Goal: Task Accomplishment & Management: Use online tool/utility

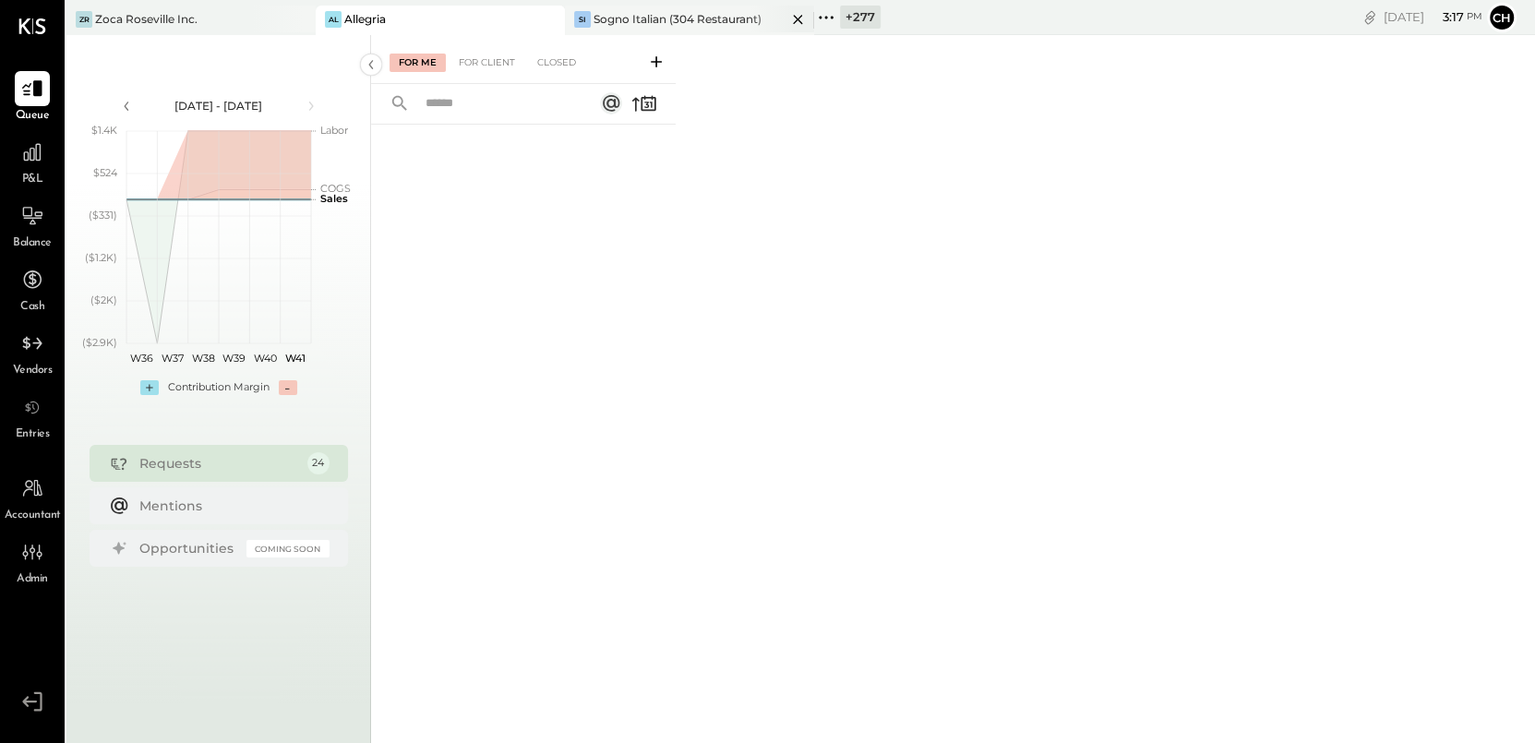
click at [794, 18] on icon at bounding box center [797, 19] width 23 height 22
click at [571, 15] on icon at bounding box center [577, 18] width 24 height 24
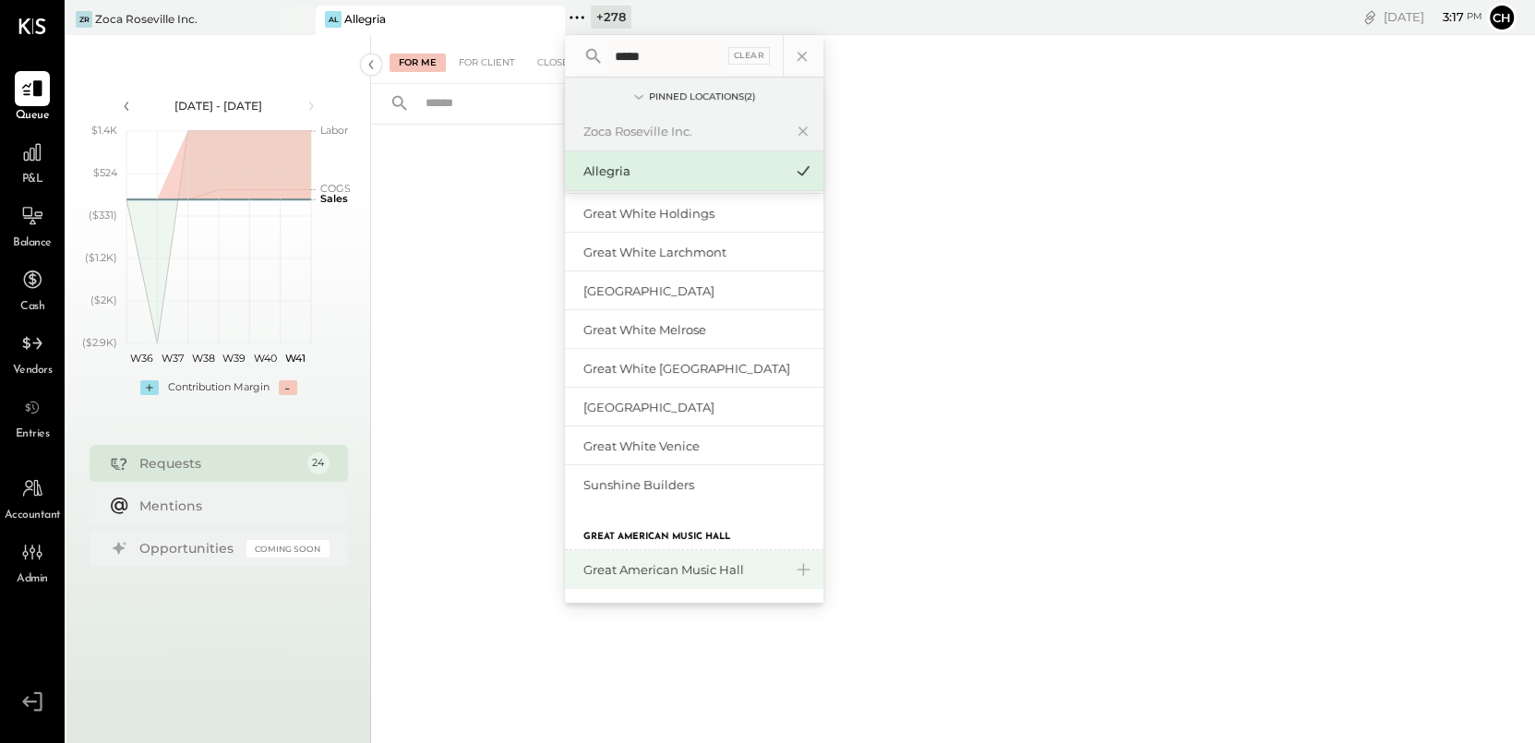
scroll to position [120, 0]
type input "*****"
click at [654, 569] on div "Great American Music Hall" at bounding box center [682, 571] width 199 height 18
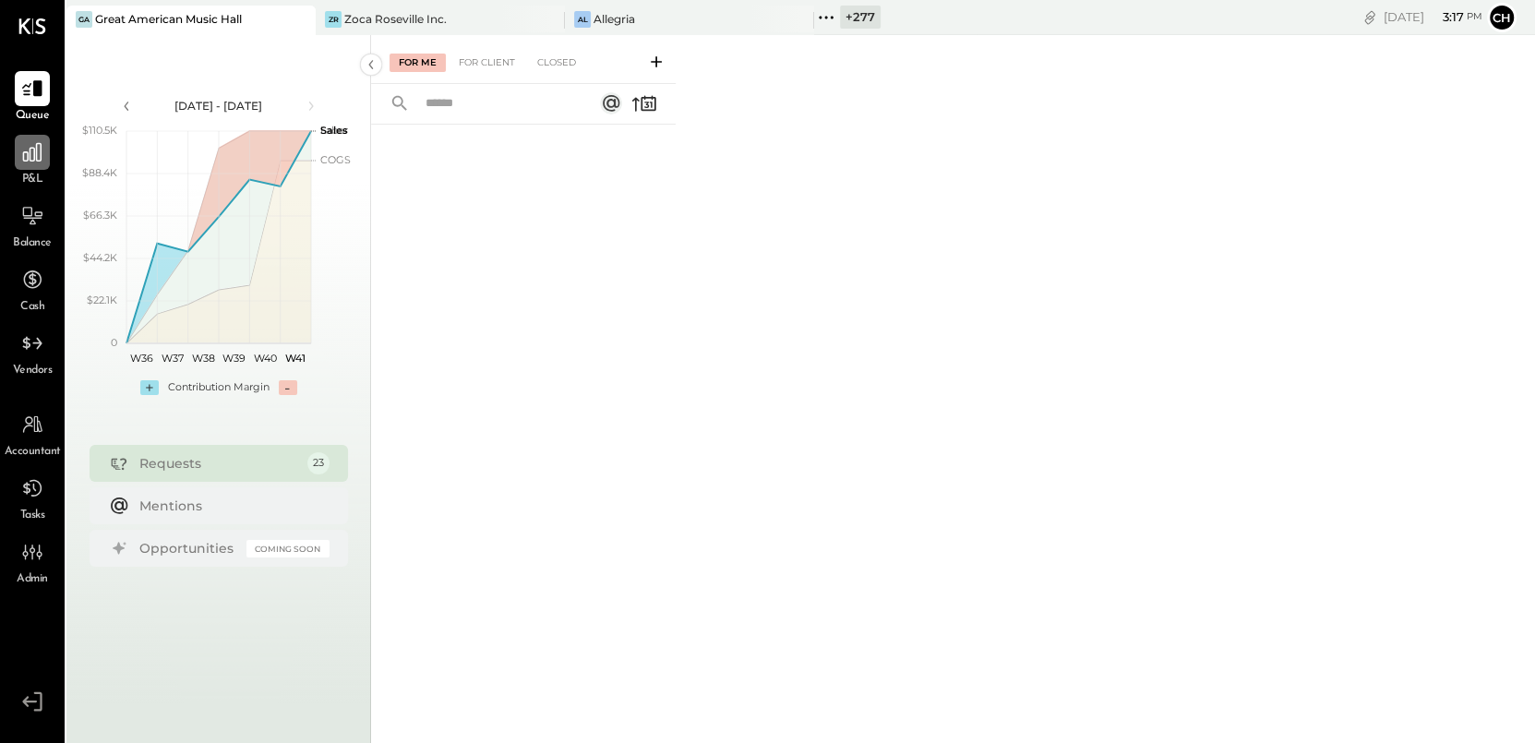
click at [34, 160] on icon at bounding box center [32, 152] width 18 height 18
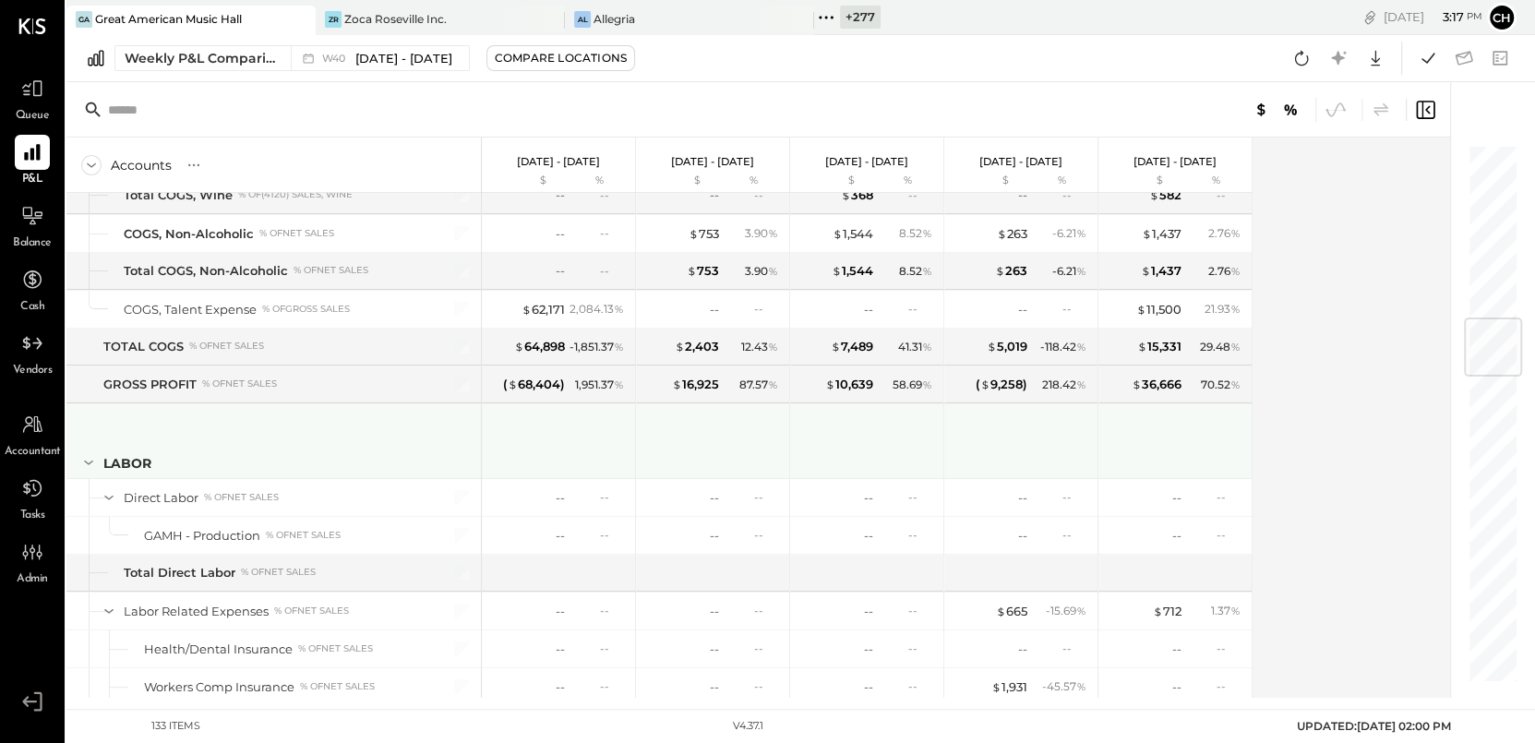
scroll to position [1665, 0]
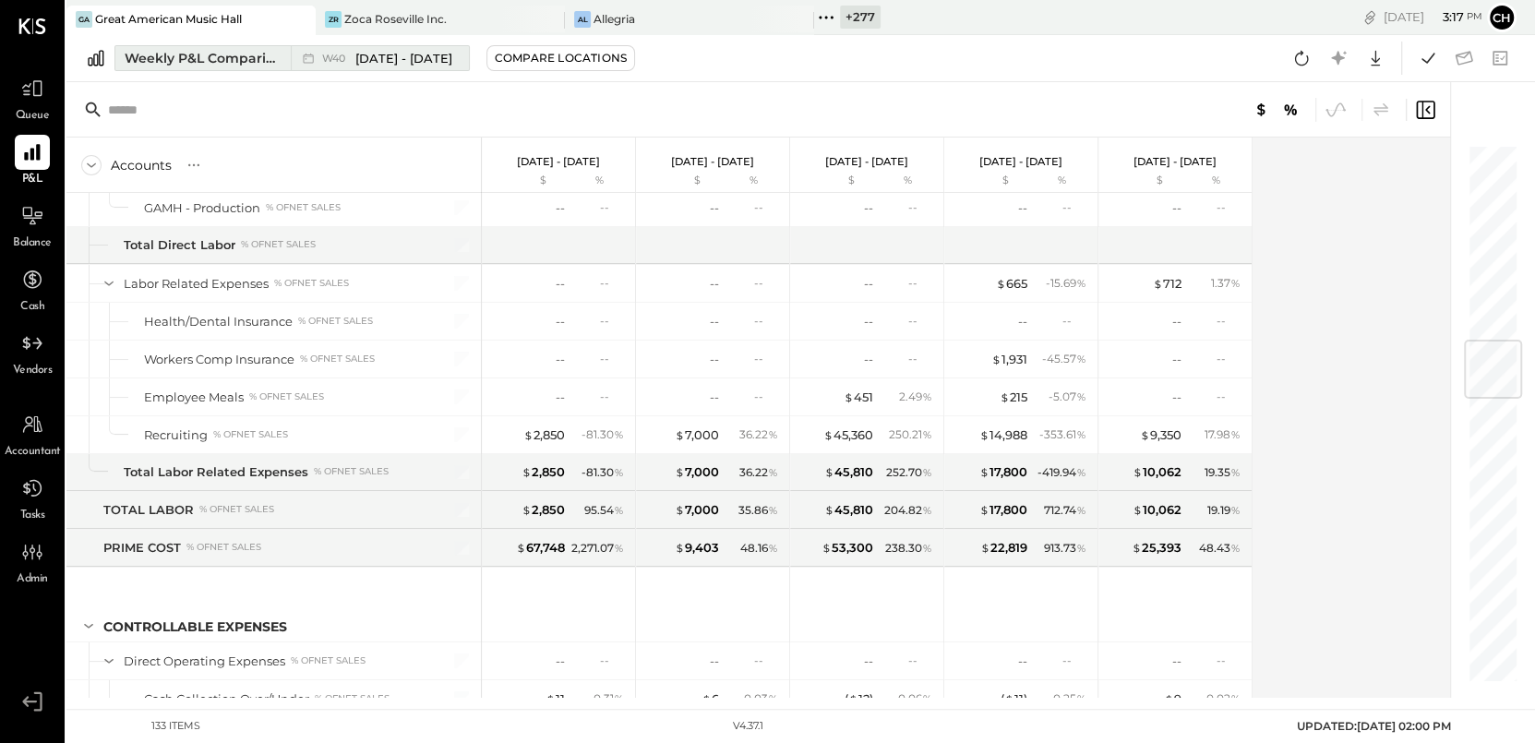
click at [225, 58] on div "Weekly P&L Comparison" at bounding box center [202, 58] width 155 height 18
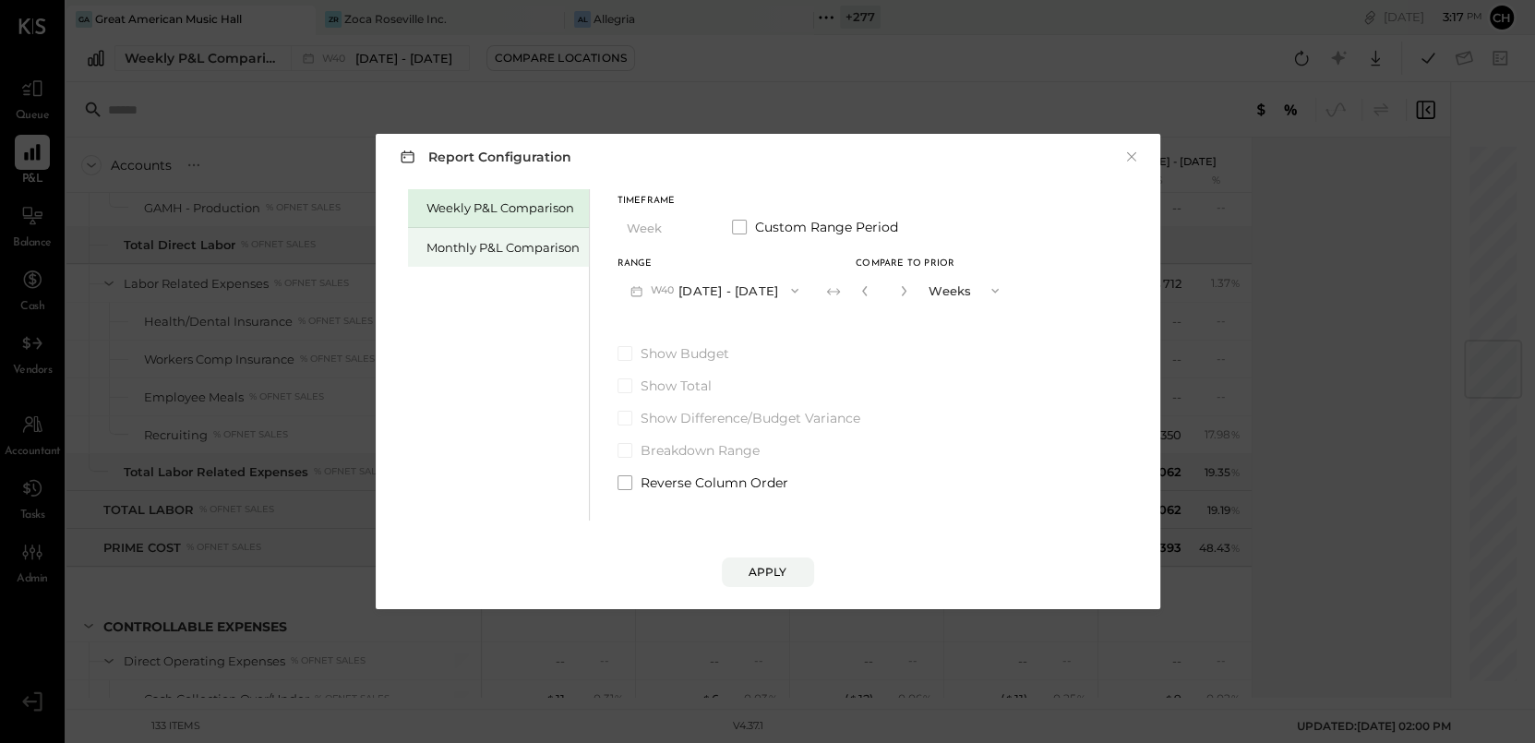
click at [473, 251] on div "Monthly P&L Comparison" at bounding box center [502, 248] width 153 height 18
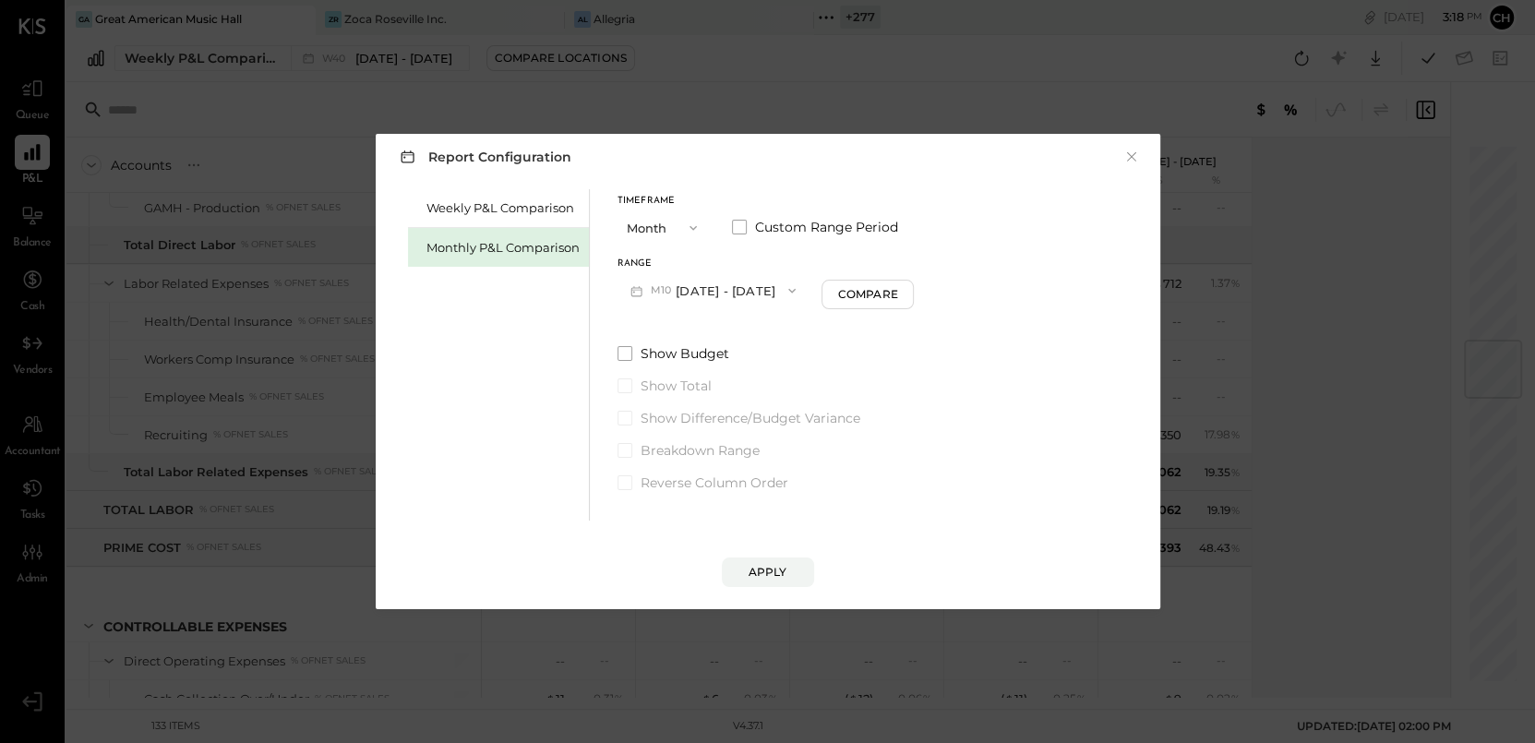
click at [739, 285] on button "M10 [DATE] - [DATE]" at bounding box center [713, 290] width 192 height 34
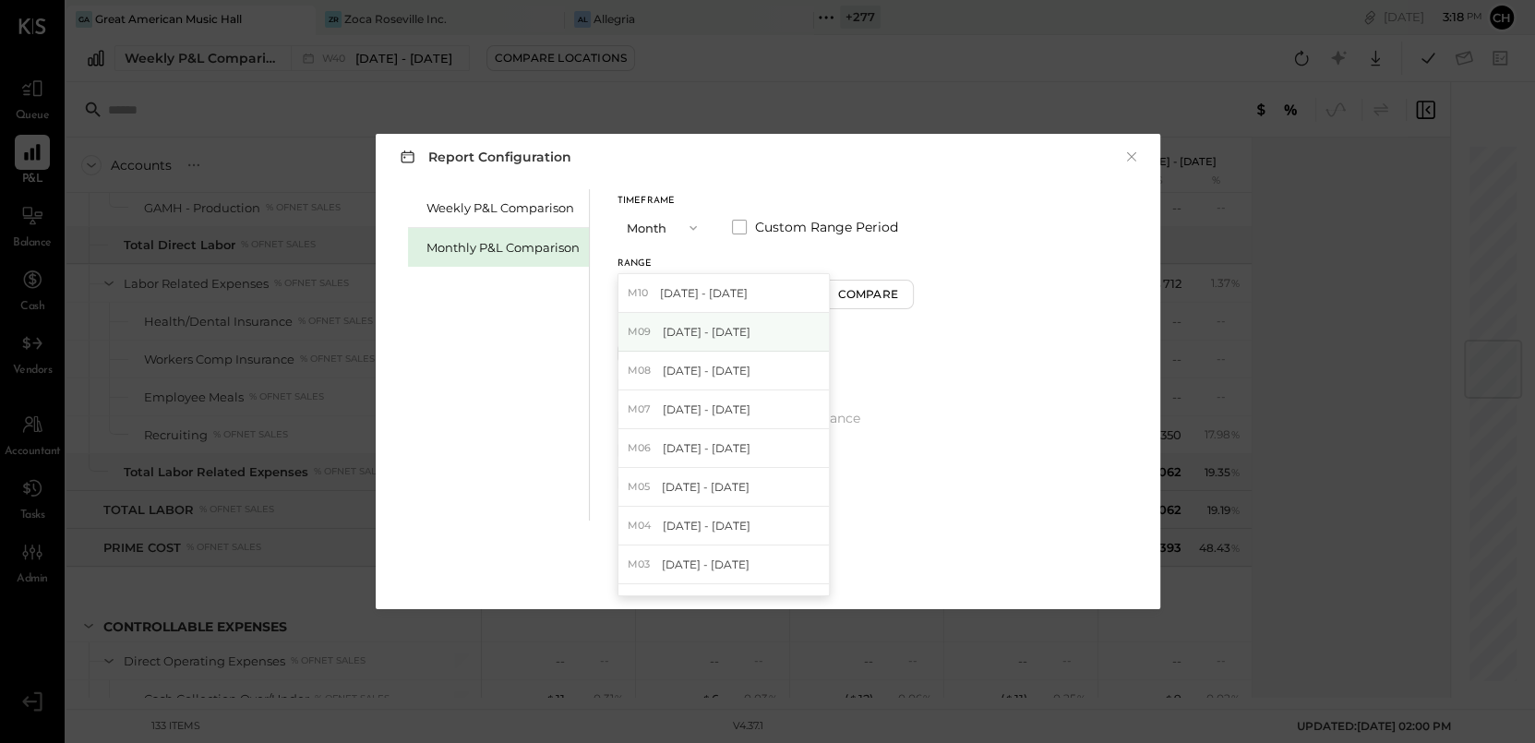
click at [736, 338] on span "[DATE] - [DATE]" at bounding box center [707, 332] width 88 height 16
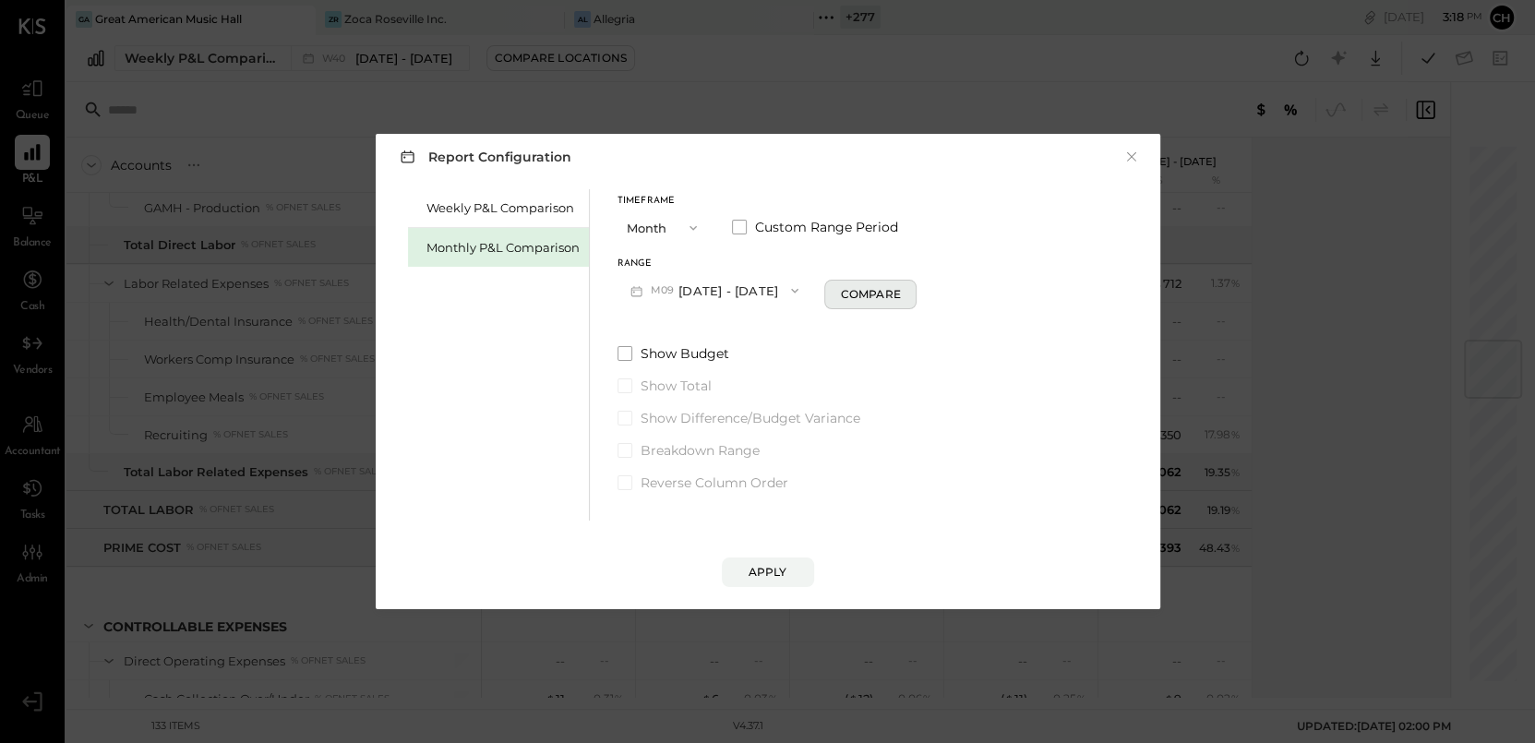
click at [857, 302] on button "Compare" at bounding box center [870, 295] width 92 height 30
click at [785, 578] on div "Apply" at bounding box center [768, 572] width 39 height 16
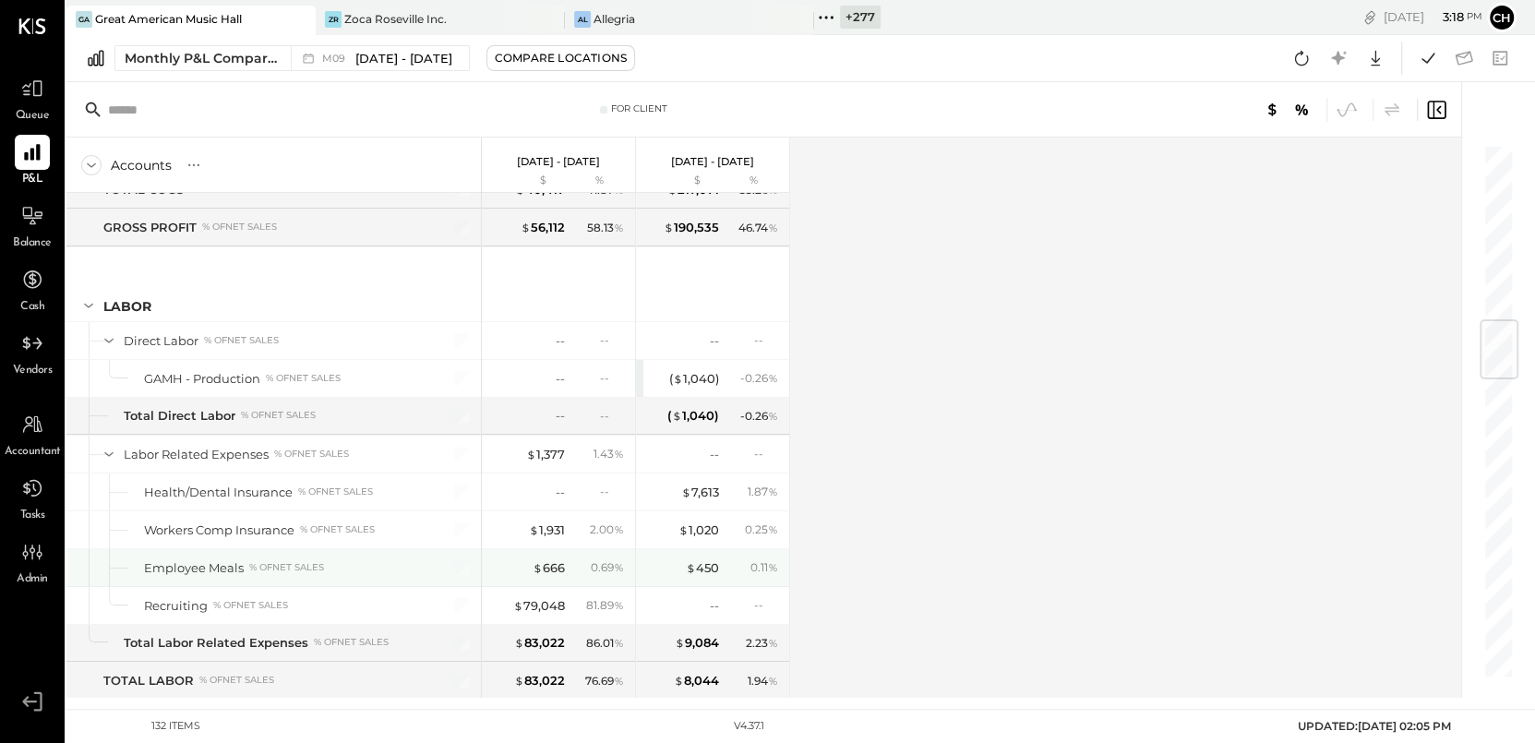
scroll to position [1497, 0]
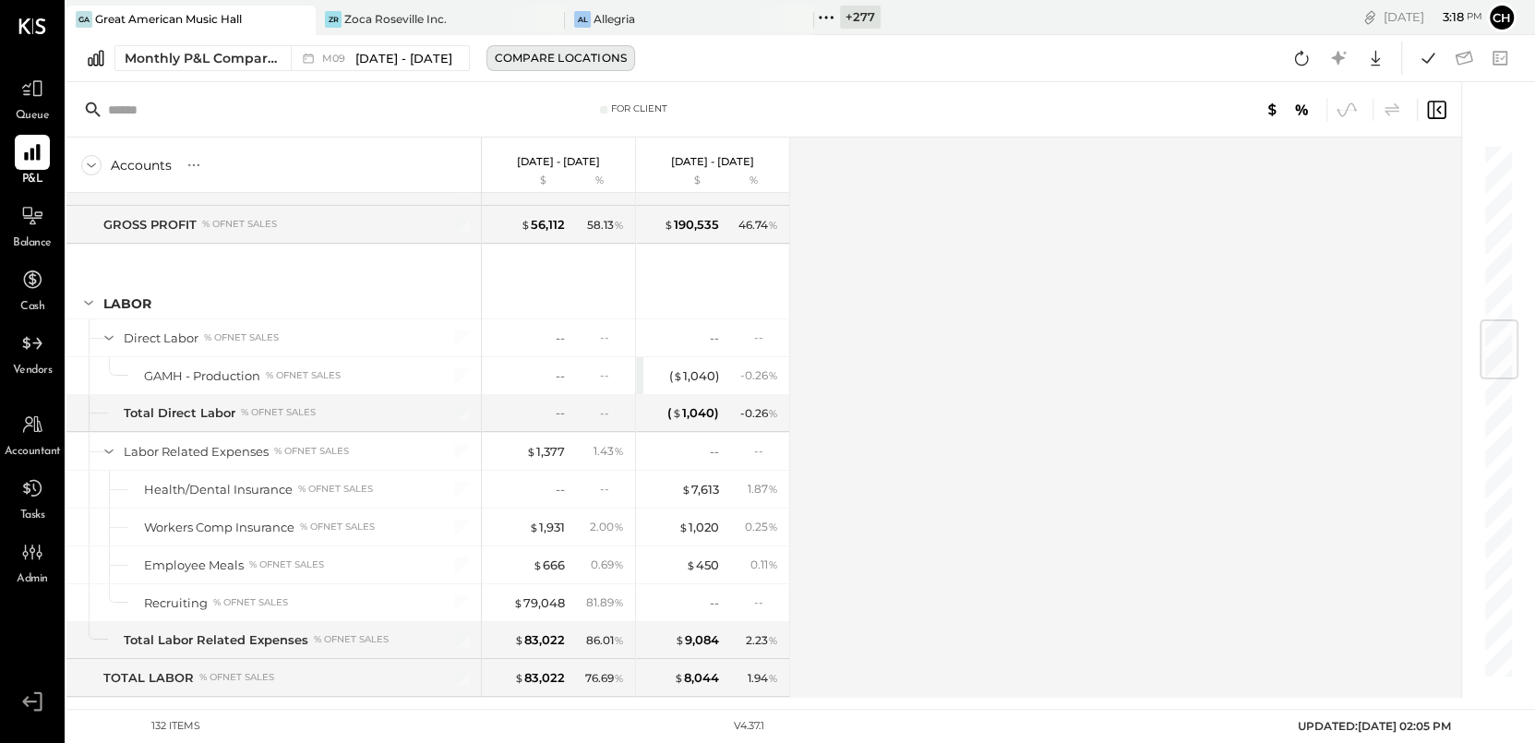
click at [500, 56] on div "Compare Locations" at bounding box center [561, 58] width 132 height 16
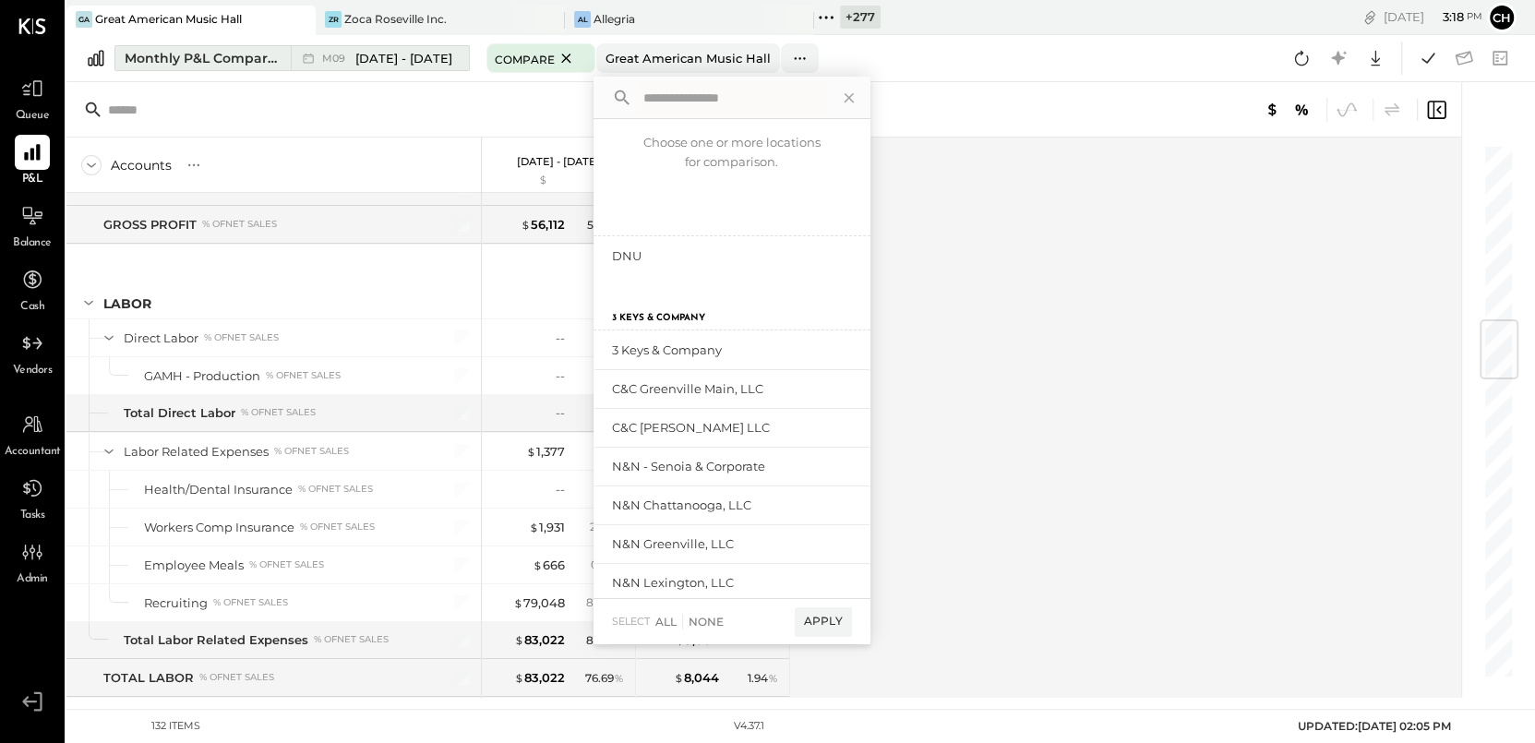
click at [405, 58] on span "[DATE] - [DATE]" at bounding box center [403, 59] width 97 height 18
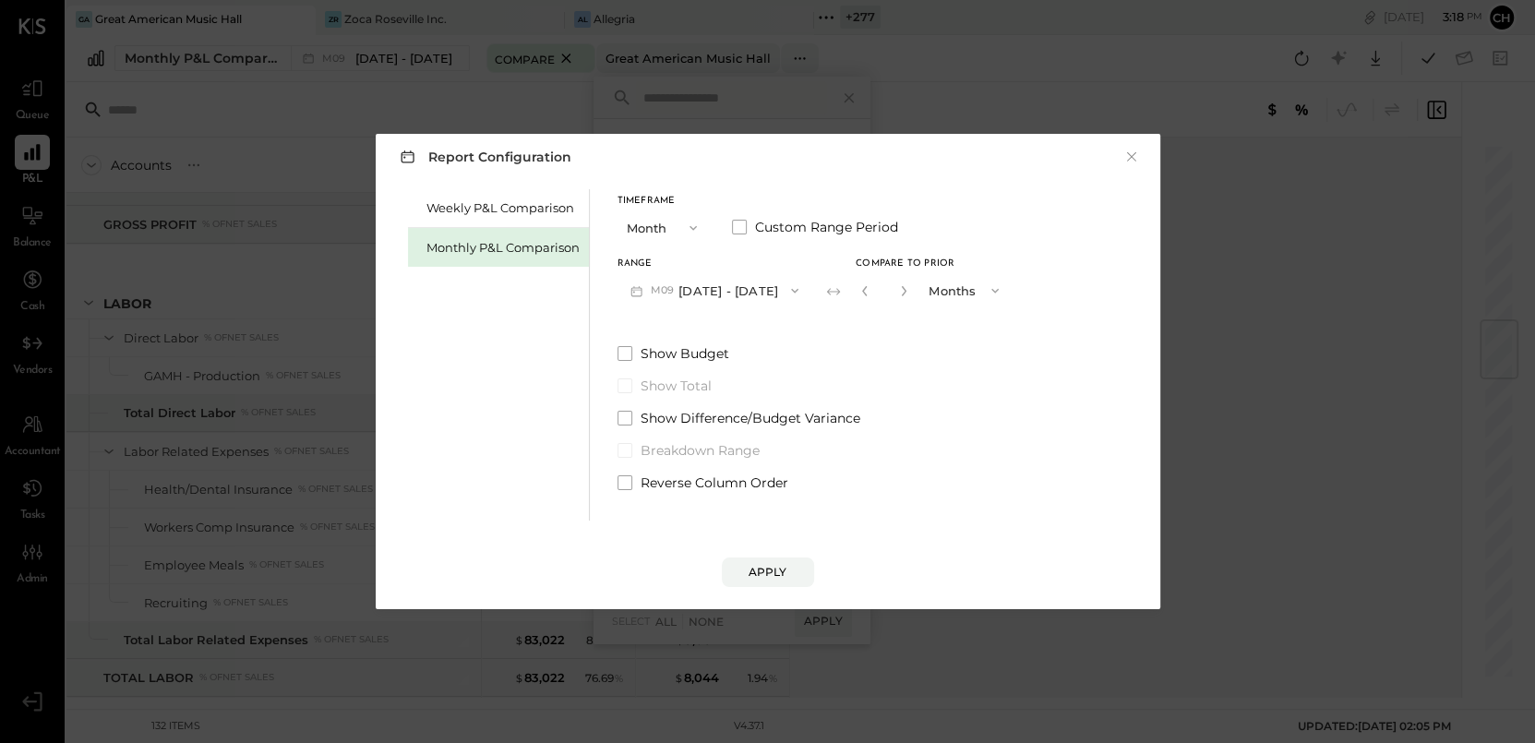
click at [900, 282] on button "button" at bounding box center [903, 291] width 15 height 20
type input "*"
click at [770, 573] on div "Apply" at bounding box center [768, 572] width 39 height 16
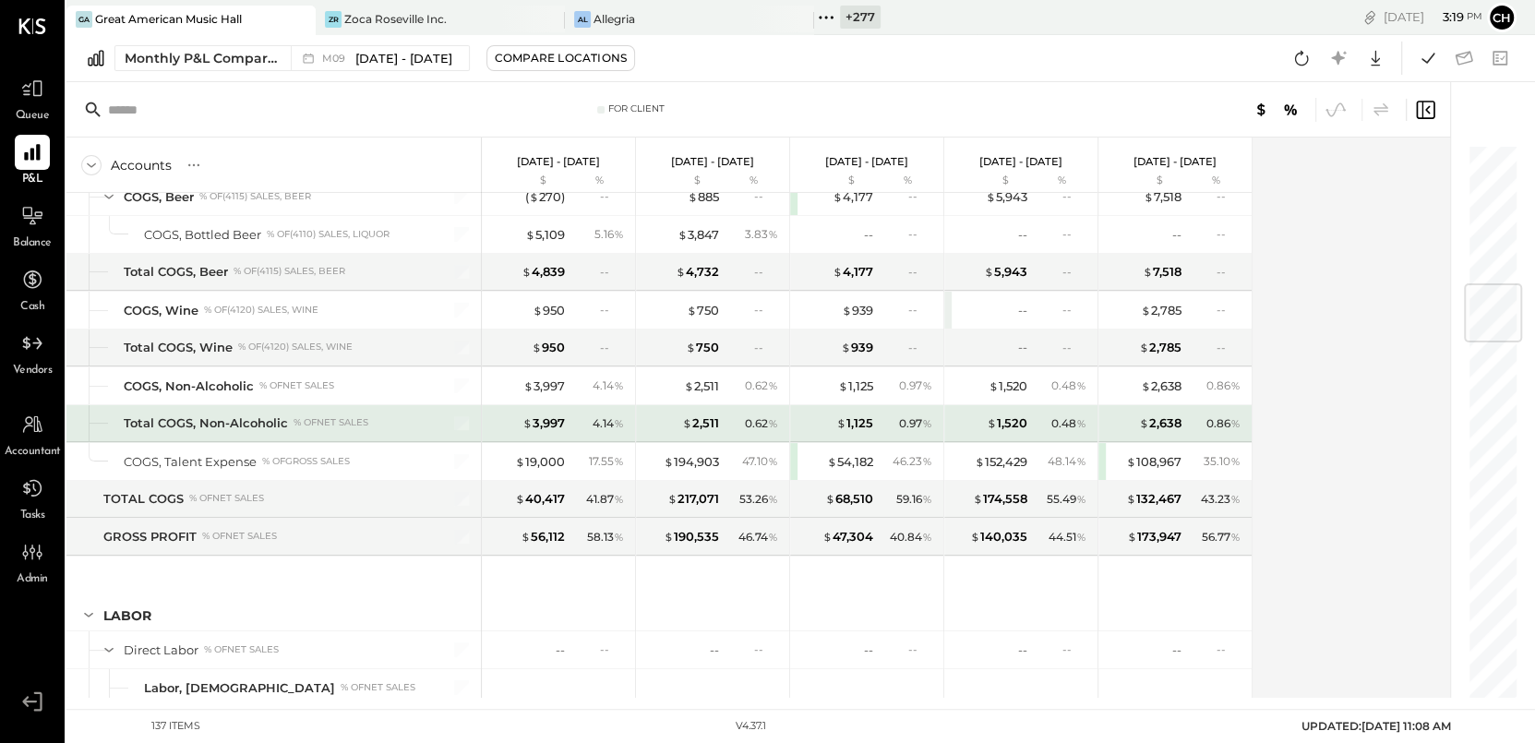
scroll to position [1465, 0]
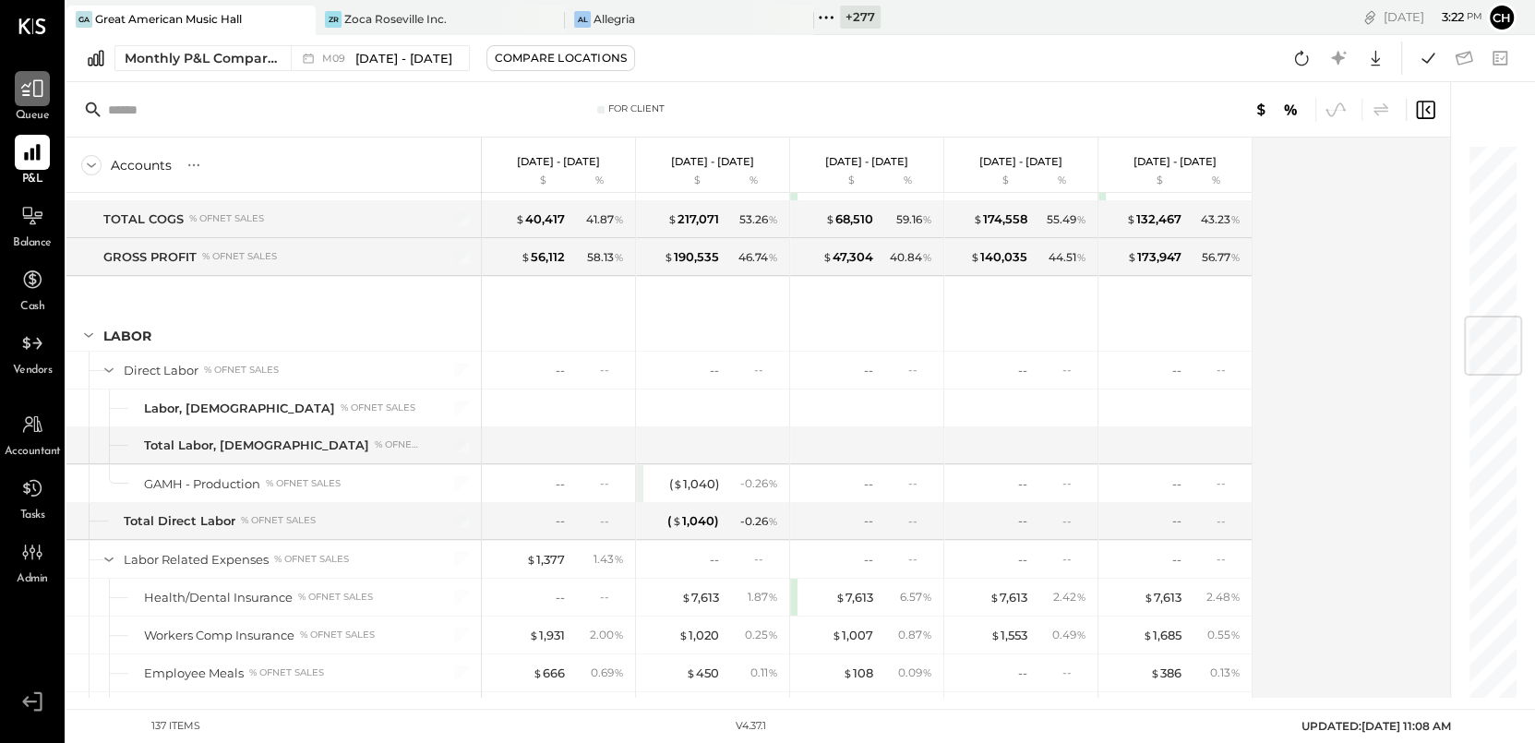
click at [49, 98] on div at bounding box center [32, 88] width 35 height 35
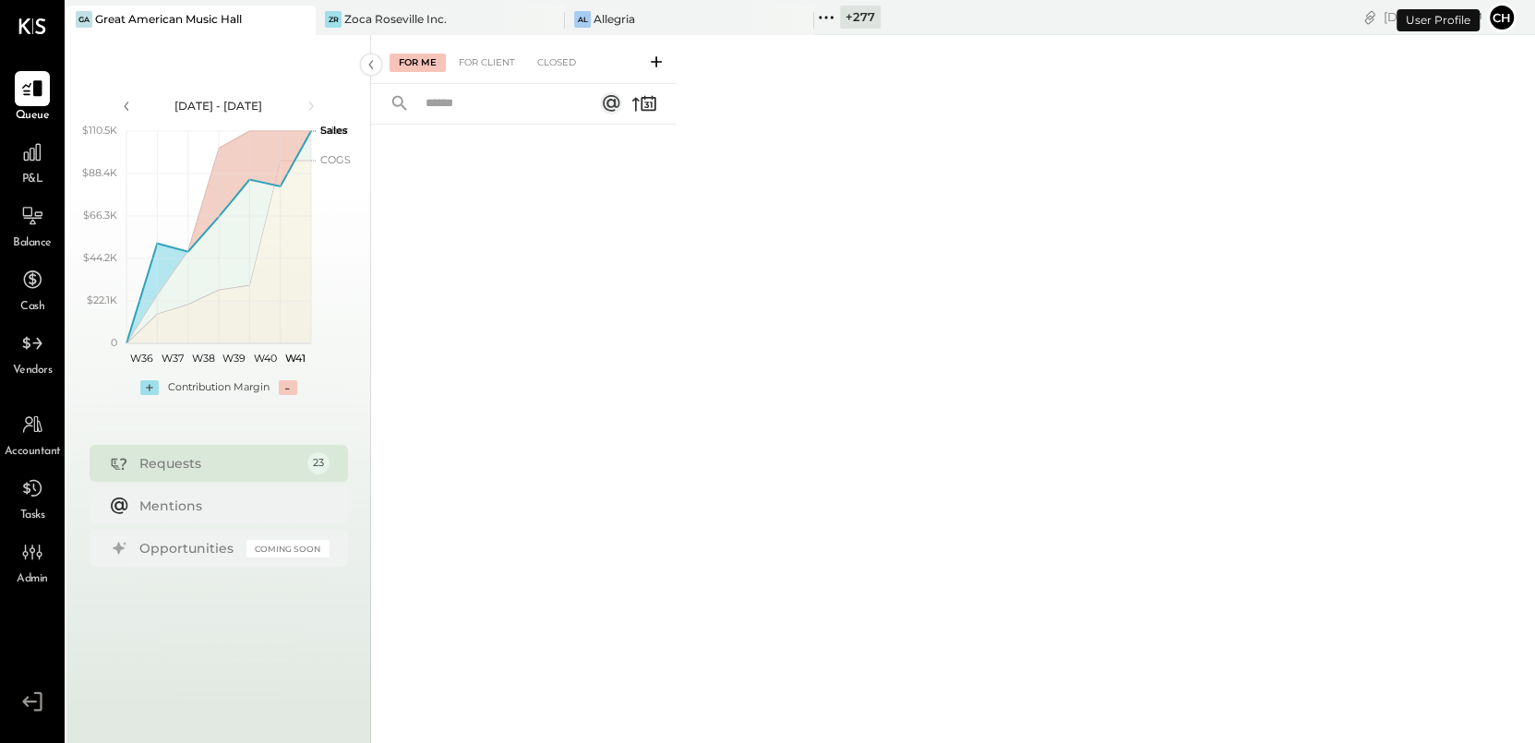
click at [664, 62] on icon at bounding box center [656, 62] width 18 height 18
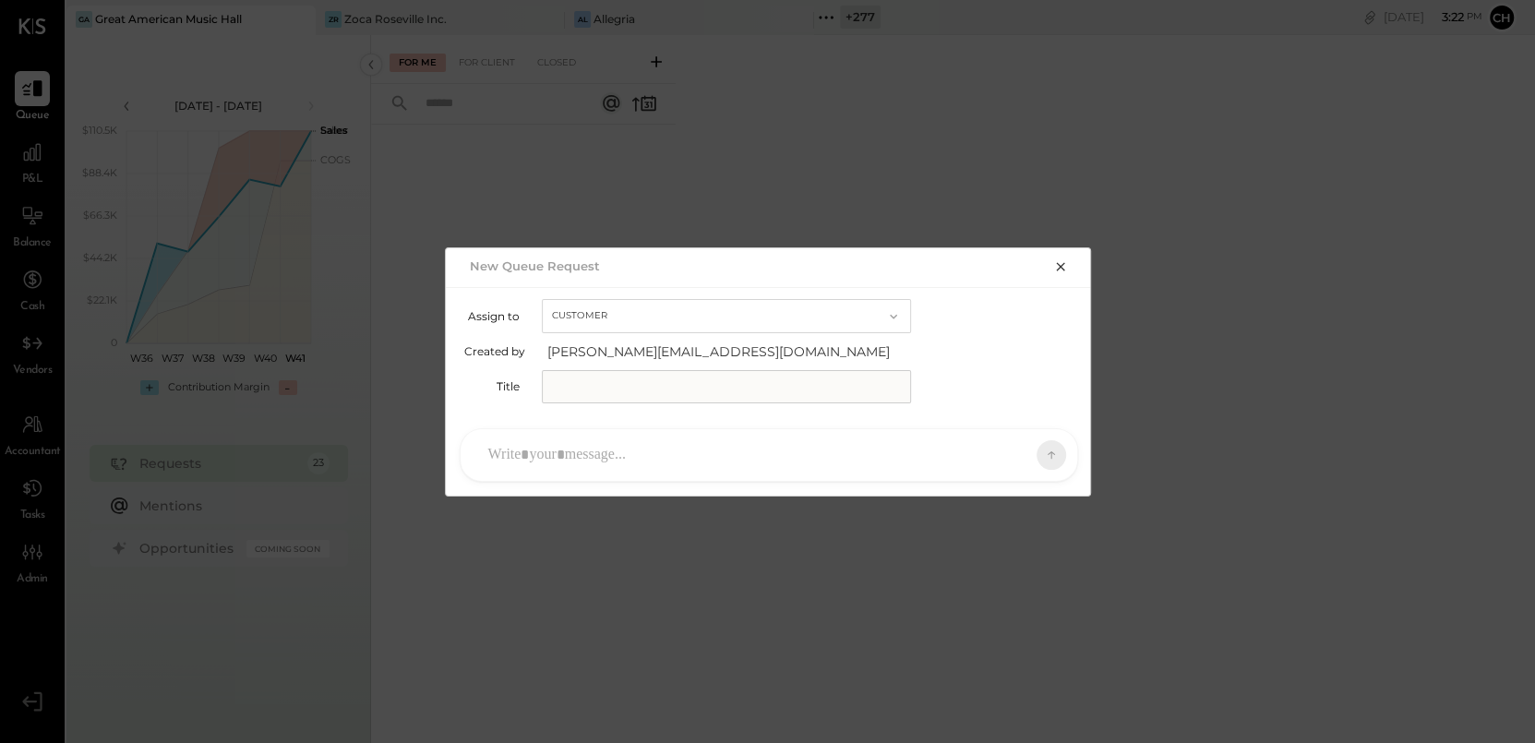
click at [662, 330] on button "Customer" at bounding box center [726, 316] width 369 height 34
click at [653, 352] on div "Accountant" at bounding box center [726, 348] width 367 height 33
click at [645, 389] on input "text" at bounding box center [726, 386] width 369 height 33
type input "**********"
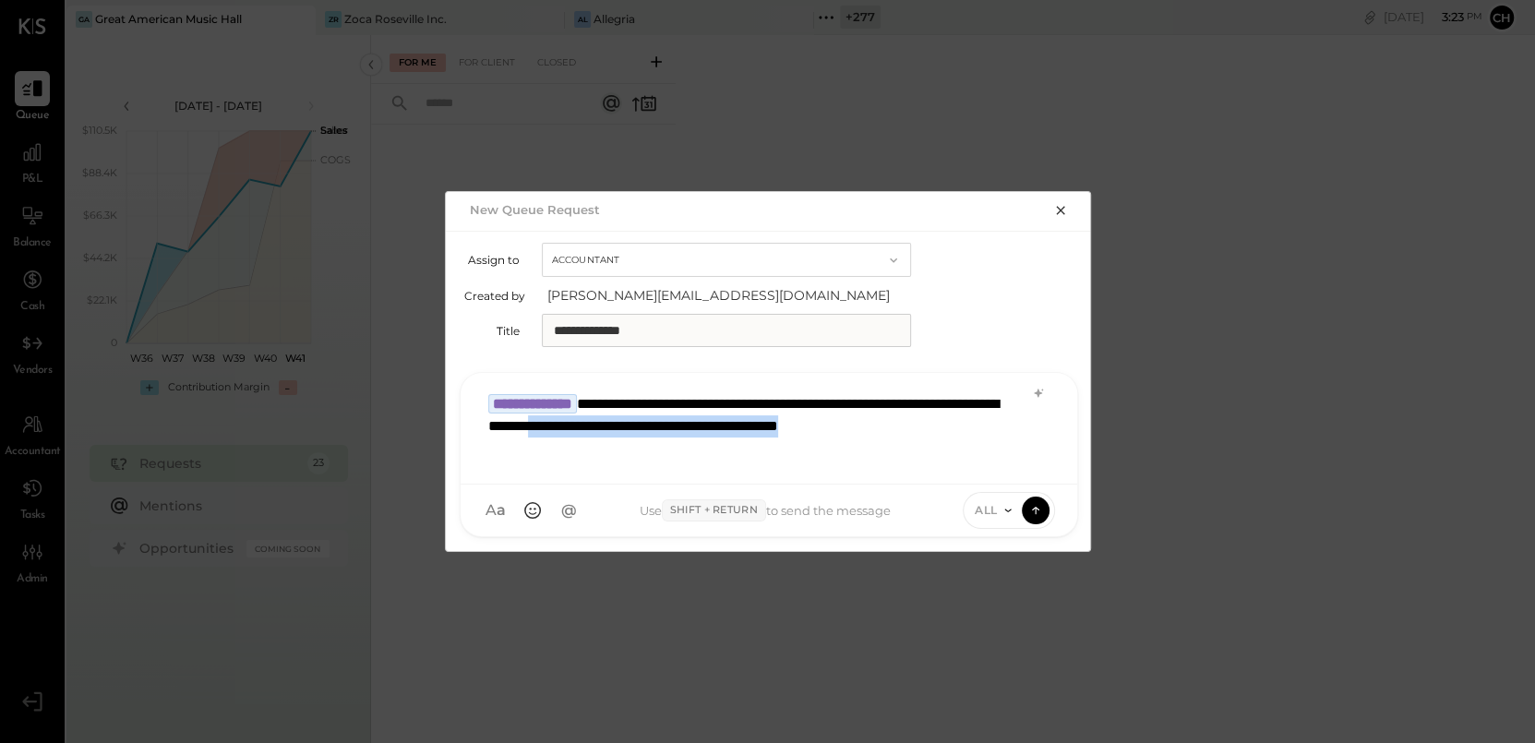
drag, startPoint x: 567, startPoint y: 445, endPoint x: 727, endPoint y: 433, distance: 161.0
click at [727, 433] on div "**********" at bounding box center [769, 426] width 580 height 85
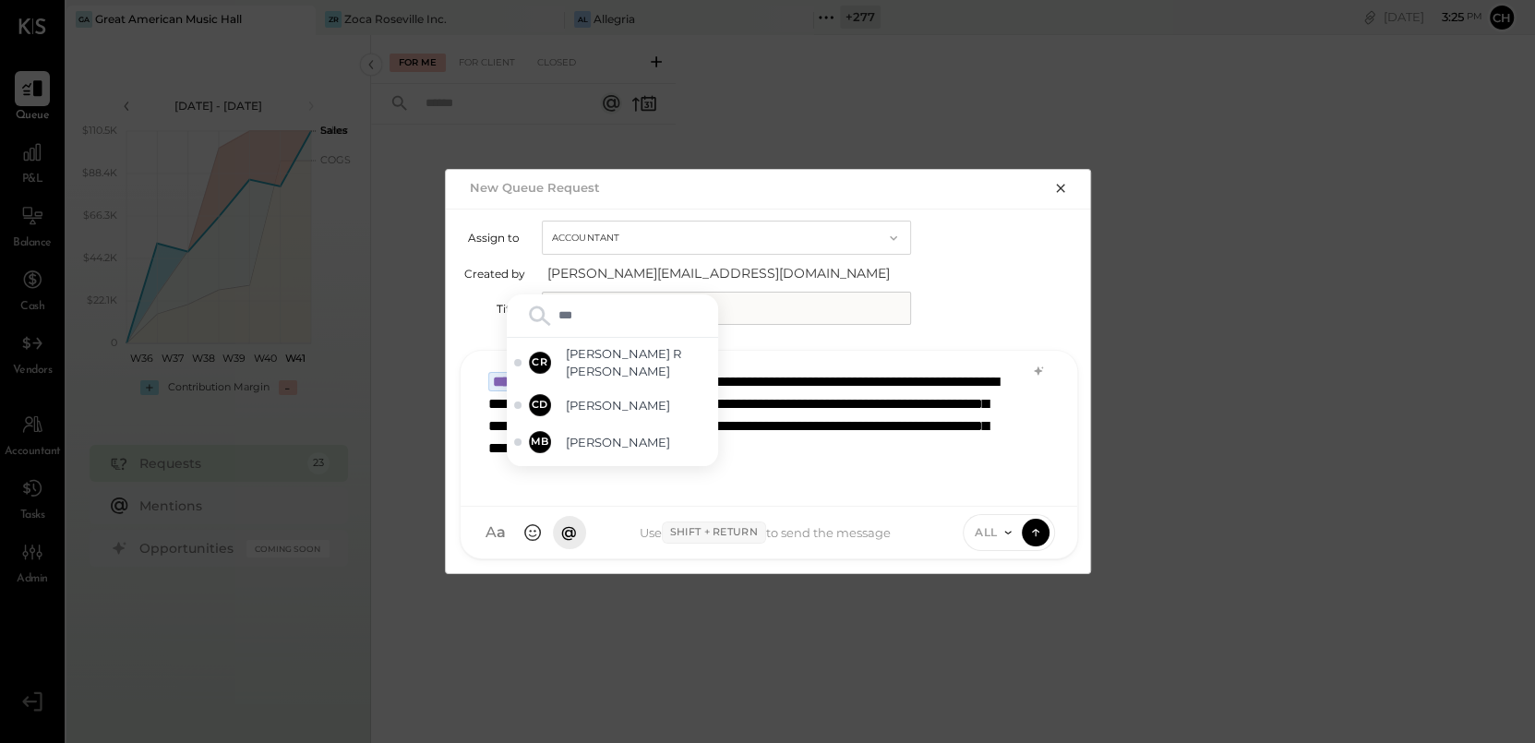
type input "****"
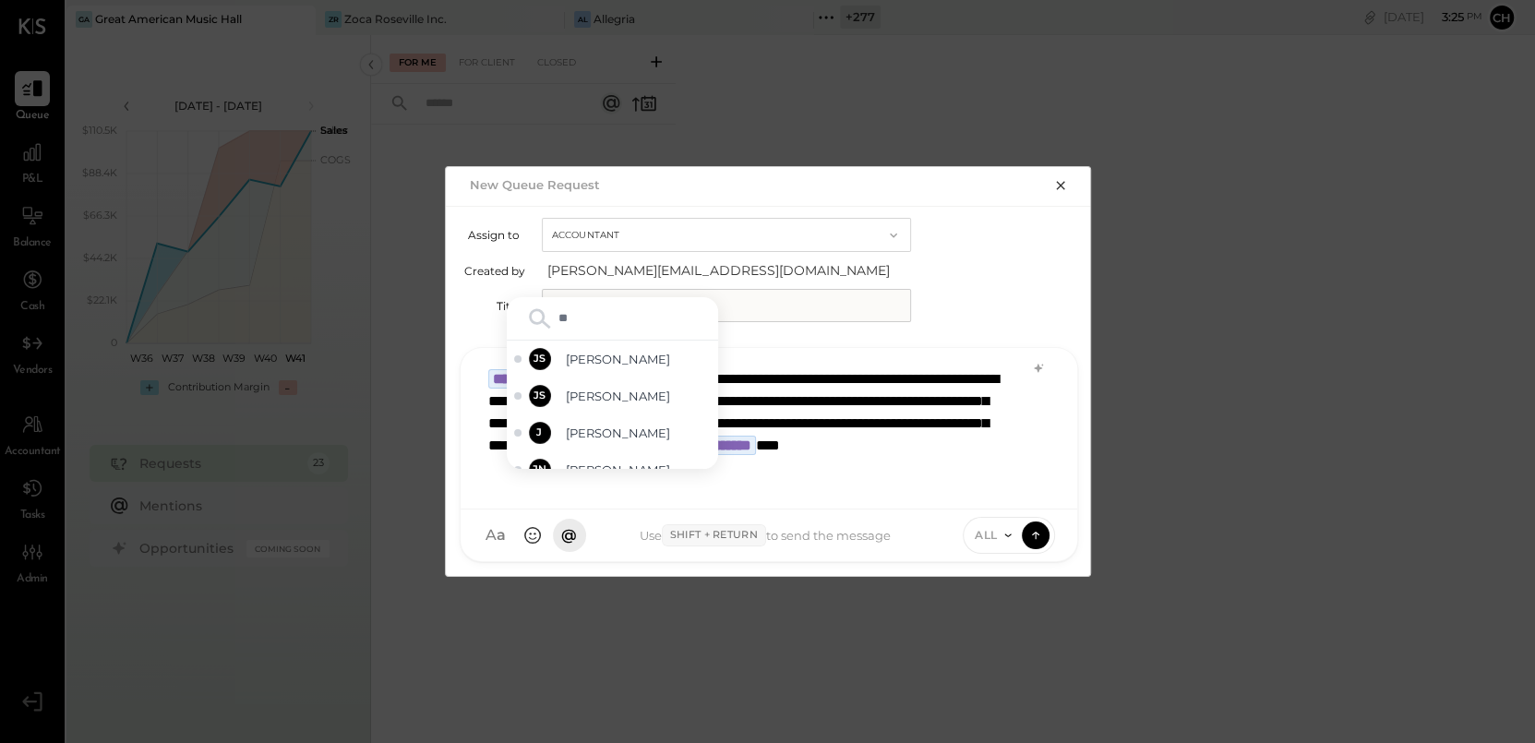
scroll to position [1, 0]
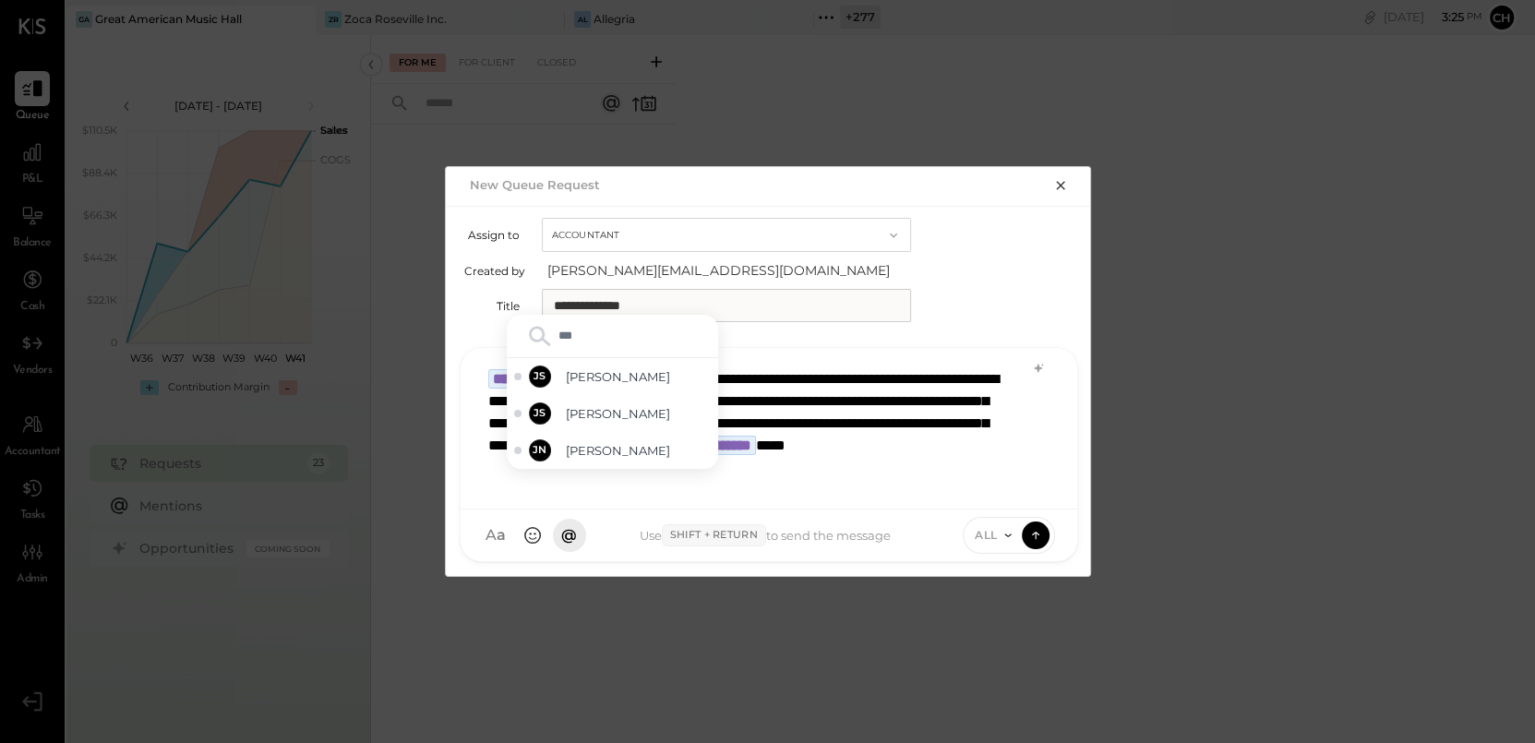
type input "****"
click at [640, 416] on span "[PERSON_NAME]" at bounding box center [638, 414] width 145 height 18
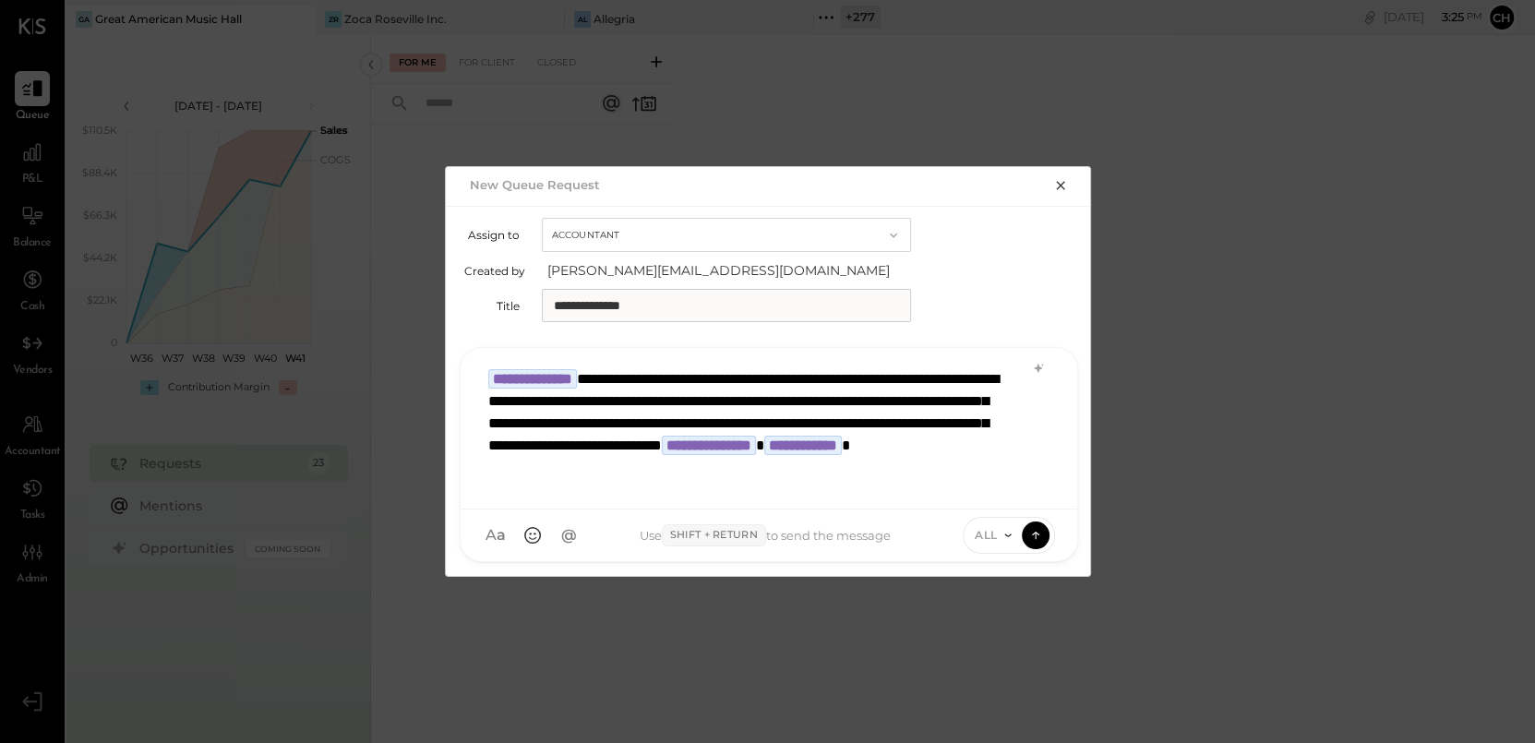
click at [736, 310] on input "**********" at bounding box center [726, 305] width 369 height 33
click at [996, 536] on span "ALL" at bounding box center [986, 535] width 23 height 16
click at [989, 500] on div "INTERNAL" at bounding box center [1018, 489] width 109 height 30
type input "**********"
click at [1024, 533] on button at bounding box center [1036, 535] width 28 height 28
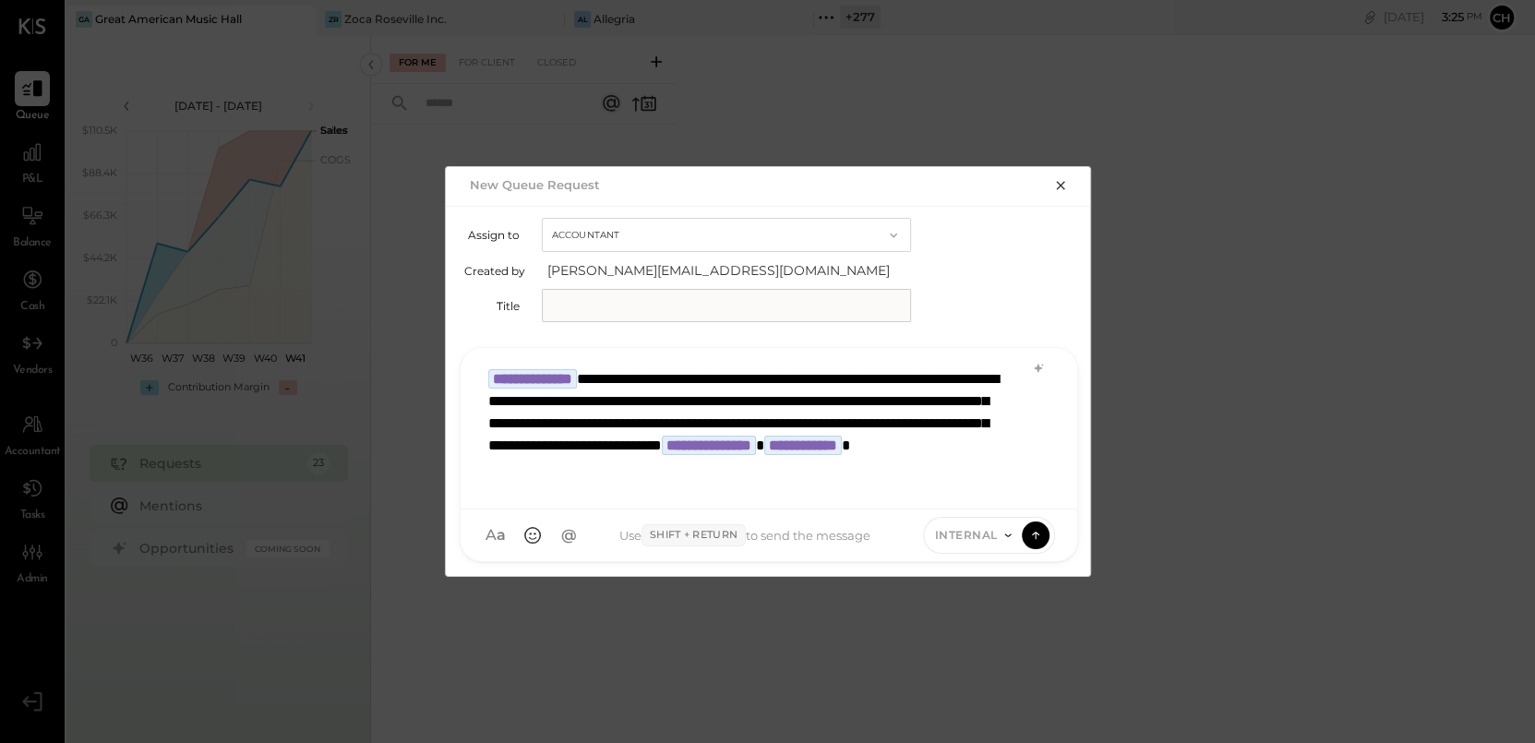
scroll to position [0, 0]
